Goal: Information Seeking & Learning: Learn about a topic

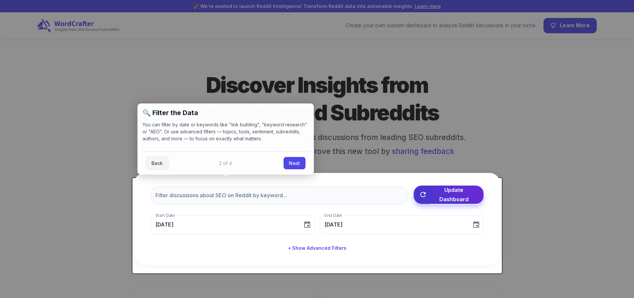
click at [449, 203] on span "Update Dashboard" at bounding box center [454, 194] width 49 height 19
click at [294, 163] on link "Next" at bounding box center [295, 162] width 22 height 12
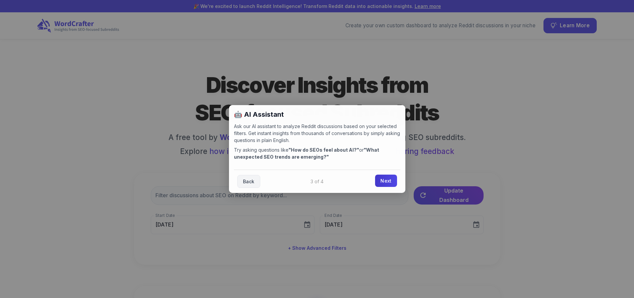
click at [389, 179] on link "Next" at bounding box center [386, 181] width 22 height 12
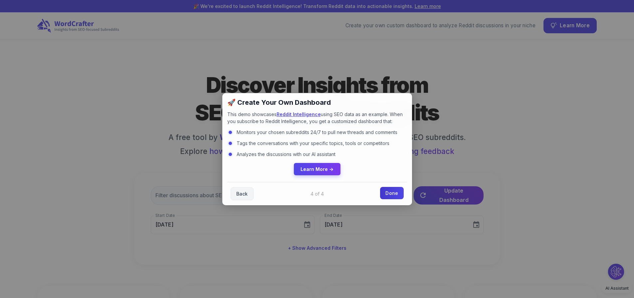
click at [394, 194] on link "Done" at bounding box center [391, 193] width 23 height 12
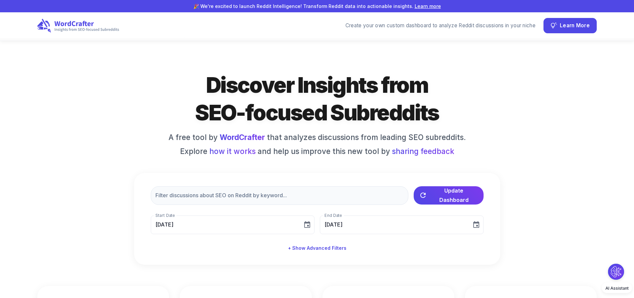
scroll to position [33, 0]
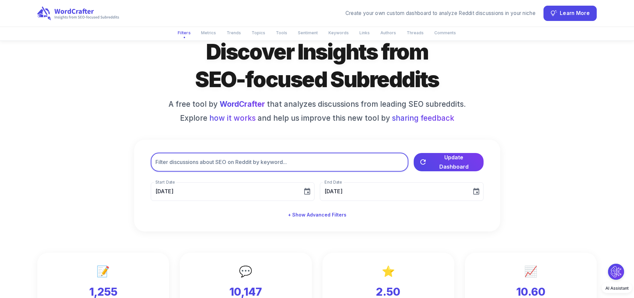
click at [231, 170] on input "text" at bounding box center [280, 162] width 258 height 19
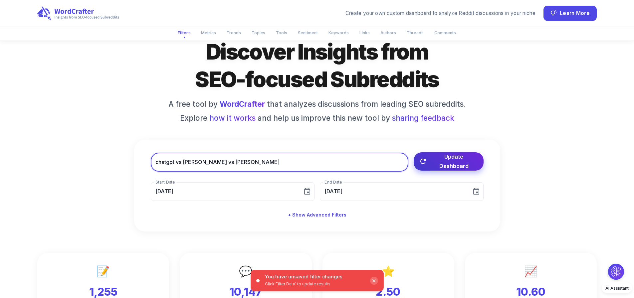
click at [447, 167] on span "Update Dashboard" at bounding box center [454, 161] width 49 height 19
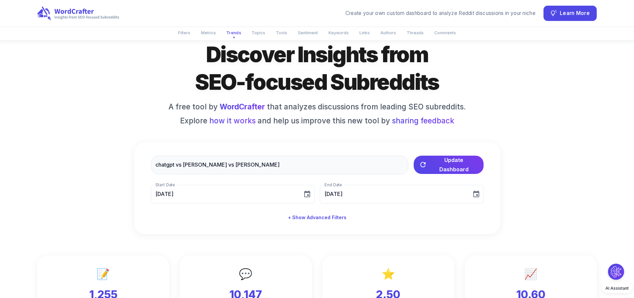
scroll to position [0, 0]
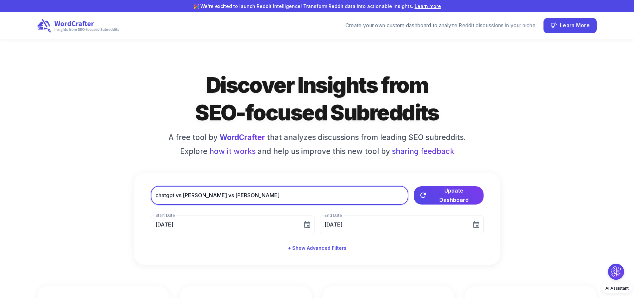
click at [230, 203] on input "chatgpt vs [PERSON_NAME] vs [PERSON_NAME]" at bounding box center [280, 195] width 258 height 19
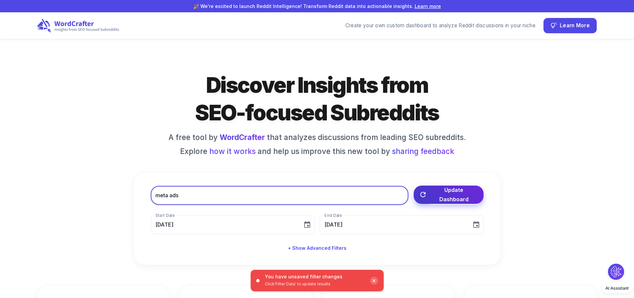
click at [457, 199] on span "Update Dashboard" at bounding box center [454, 194] width 49 height 19
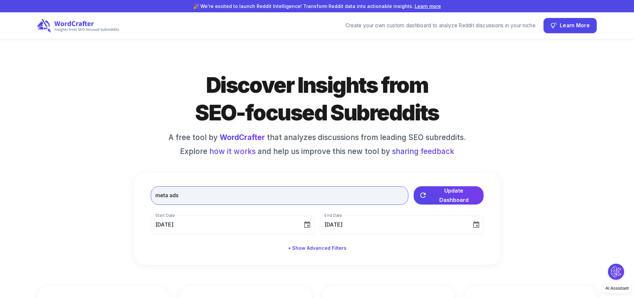
click at [183, 205] on input "meta ads" at bounding box center [280, 195] width 258 height 19
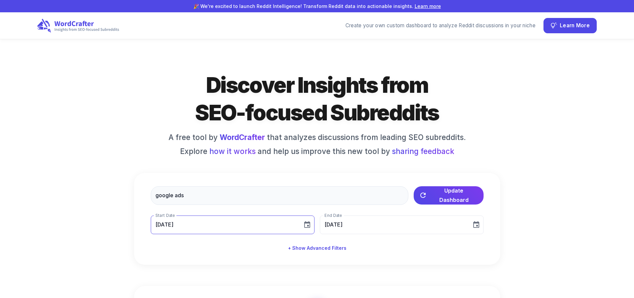
click at [308, 229] on icon "Choose date, selected date is Jul 13, 2025" at bounding box center [307, 225] width 8 height 8
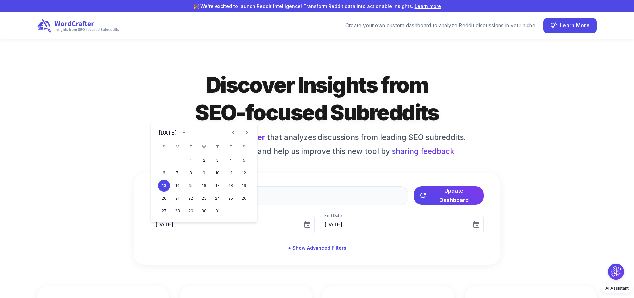
click at [308, 190] on div "google ads ​ Update Dashboard Start Date [DATE] Start Date End Date [DATE] End …" at bounding box center [317, 219] width 366 height 92
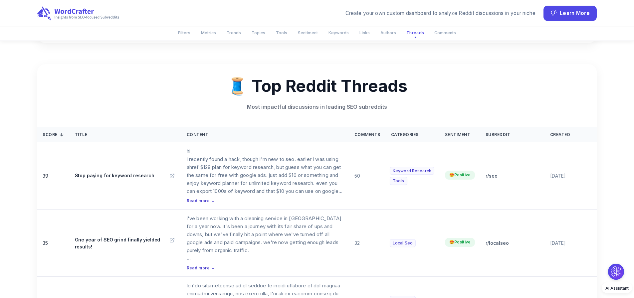
scroll to position [2564, 0]
click at [197, 198] on span "Read more" at bounding box center [198, 201] width 23 height 6
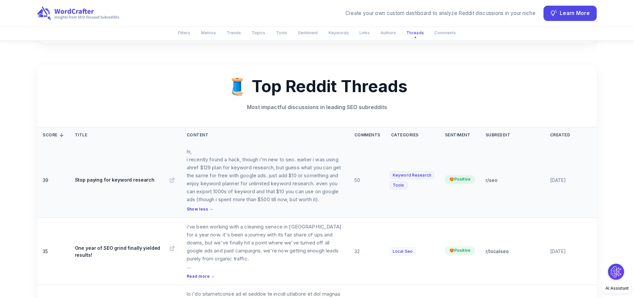
click at [295, 182] on p "hi, i recently found a hack, though i'm new to seo. earlier i was using ahref $…" at bounding box center [265, 176] width 157 height 56
click at [172, 178] on icon at bounding box center [171, 180] width 5 height 5
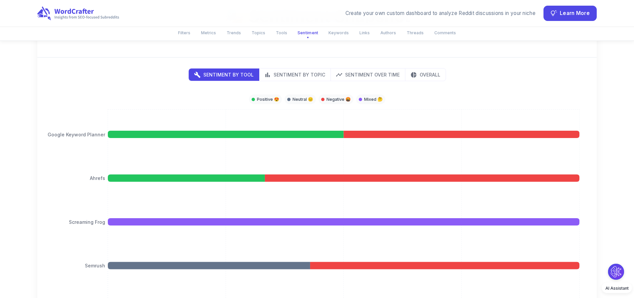
scroll to position [1465, 0]
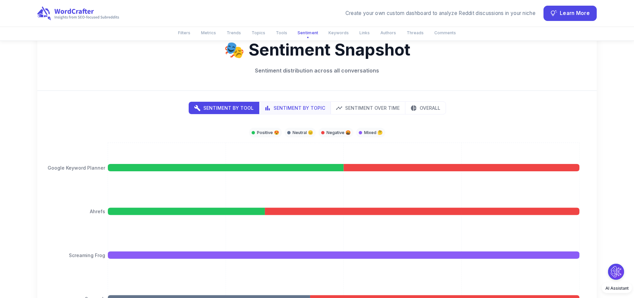
click at [297, 105] on p "Sentiment by Topic" at bounding box center [300, 108] width 52 height 7
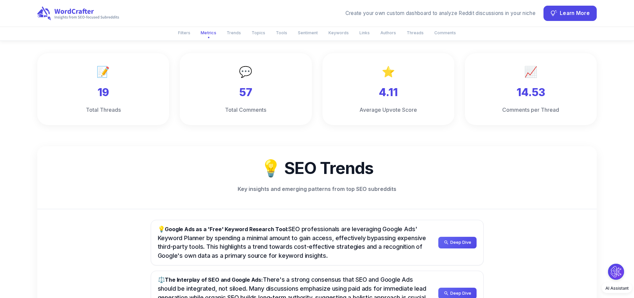
scroll to position [0, 0]
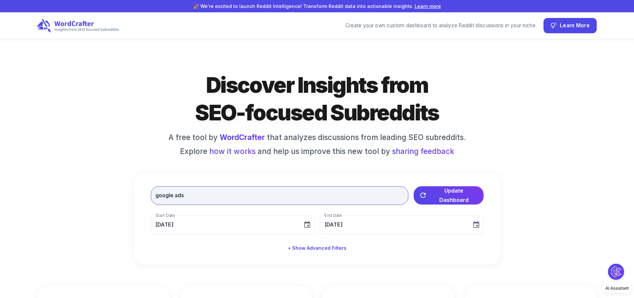
click at [178, 203] on input "google ads" at bounding box center [280, 195] width 258 height 19
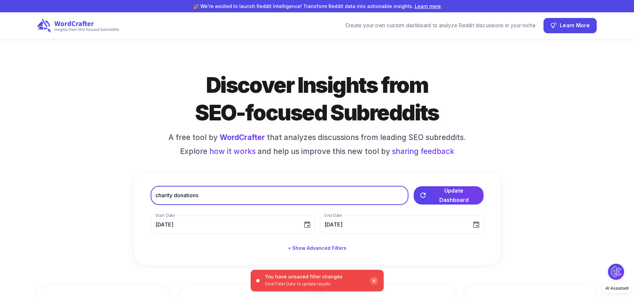
type input "charity donations"
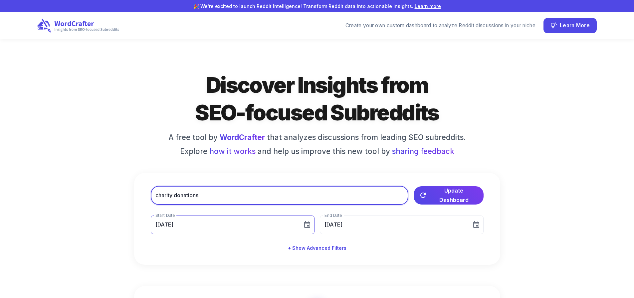
click at [307, 229] on icon "Choose date, selected date is Jul 13, 2025" at bounding box center [307, 225] width 8 height 8
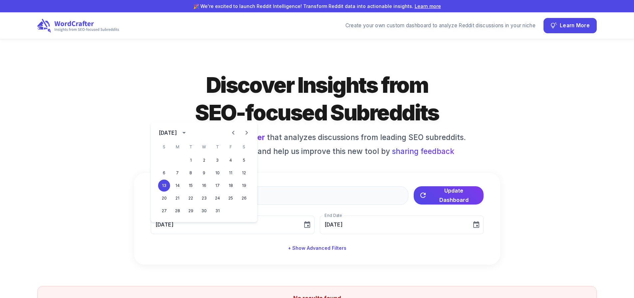
click at [177, 134] on div "[DATE]" at bounding box center [168, 133] width 18 height 8
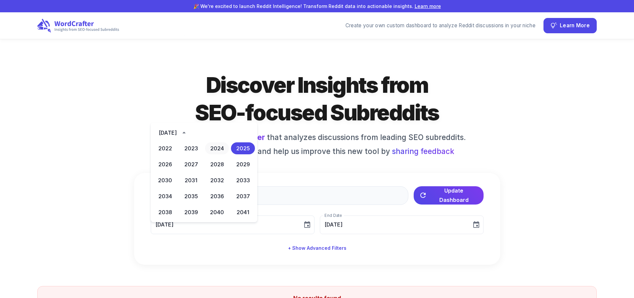
click at [213, 149] on button "2024" at bounding box center [217, 148] width 24 height 12
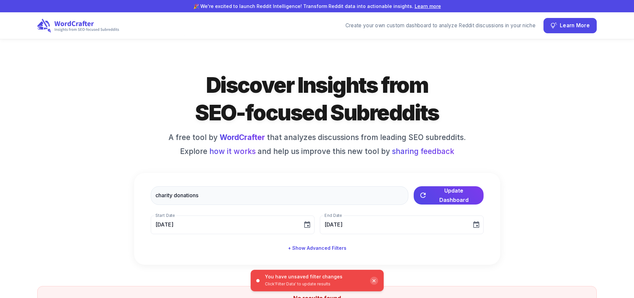
type input "[DATE]"
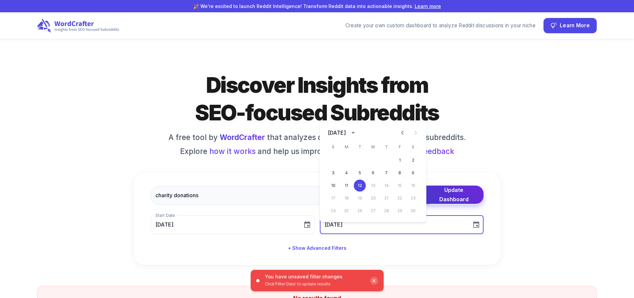
click at [466, 202] on span "Update Dashboard" at bounding box center [454, 194] width 49 height 19
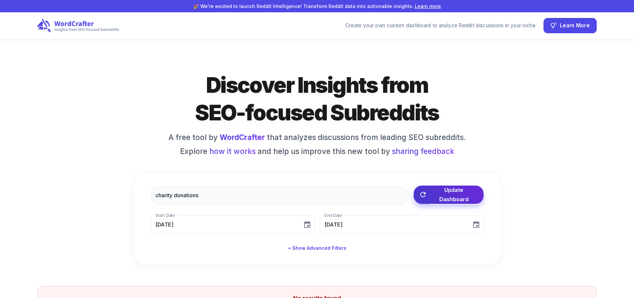
click at [466, 202] on span "Update Dashboard" at bounding box center [454, 194] width 49 height 19
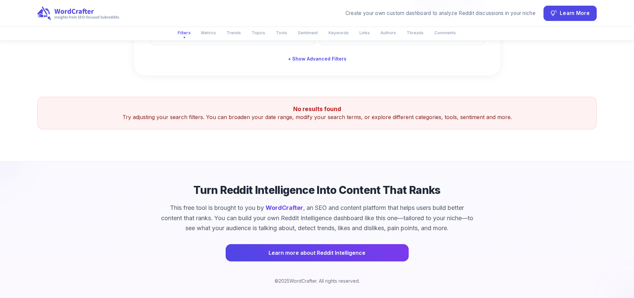
scroll to position [199, 0]
